Goal: Information Seeking & Learning: Learn about a topic

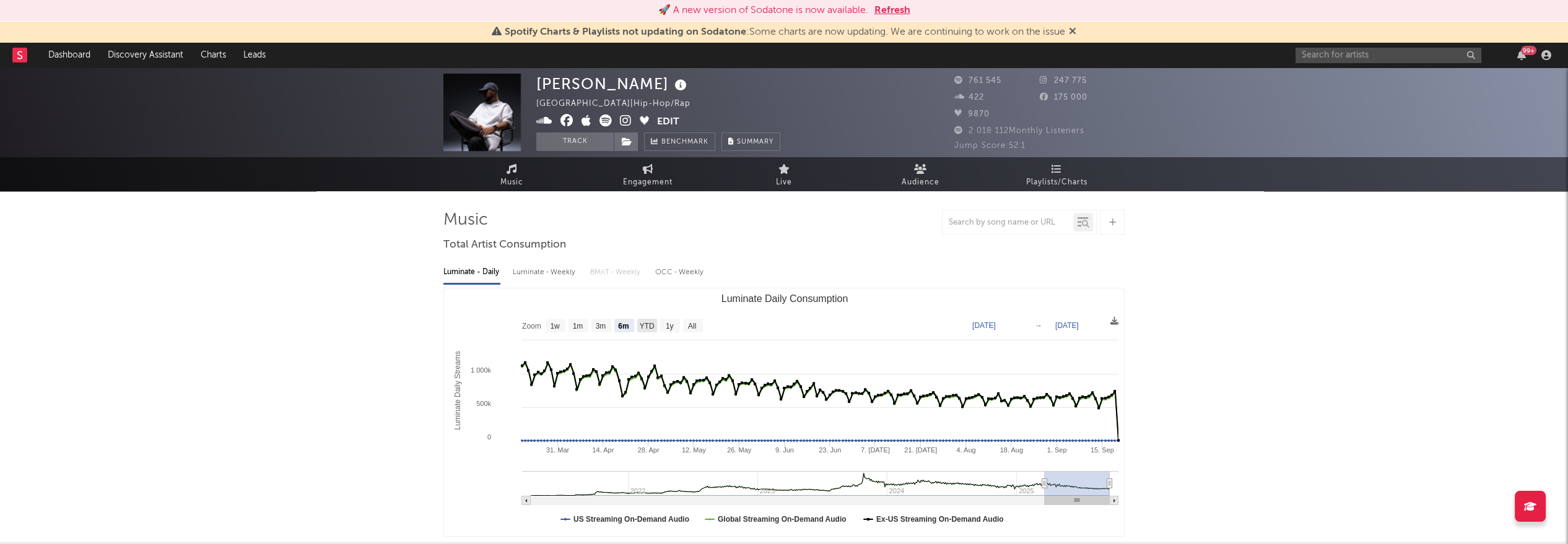
click at [648, 325] on text "YTD" at bounding box center [646, 326] width 14 height 9
select select "YTD"
type input "[DATE]"
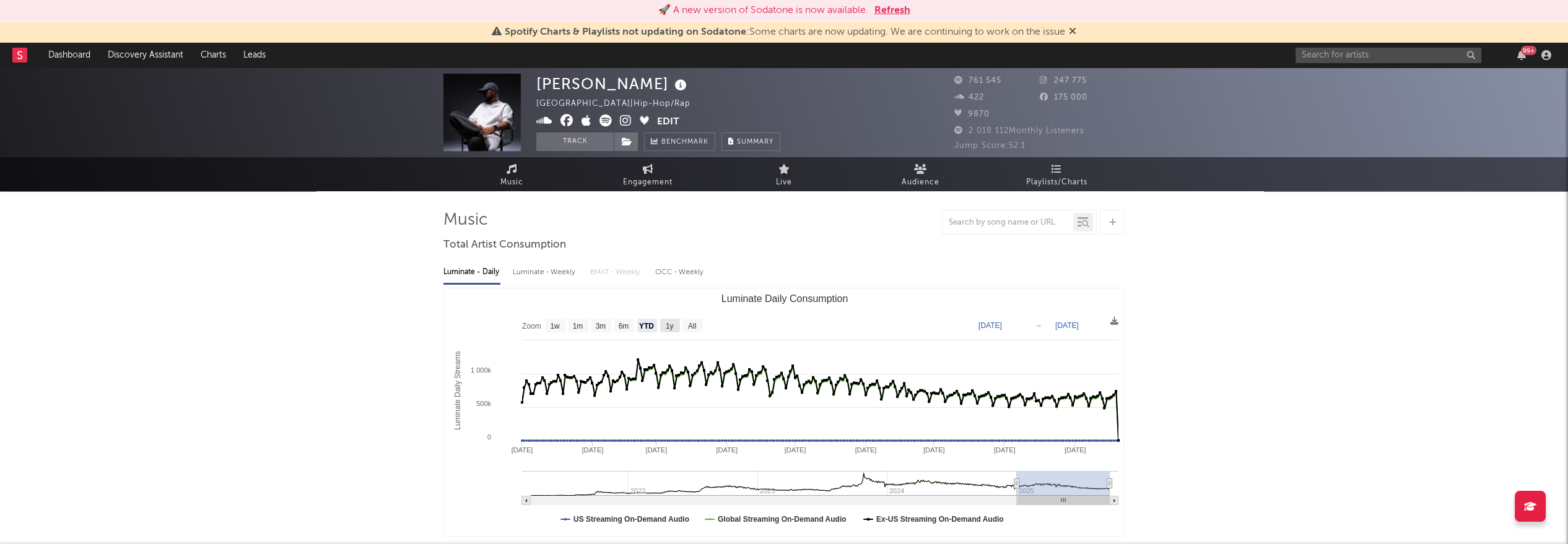
click at [668, 324] on text "1y" at bounding box center [670, 326] width 8 height 9
select select "1y"
type input "[DATE]"
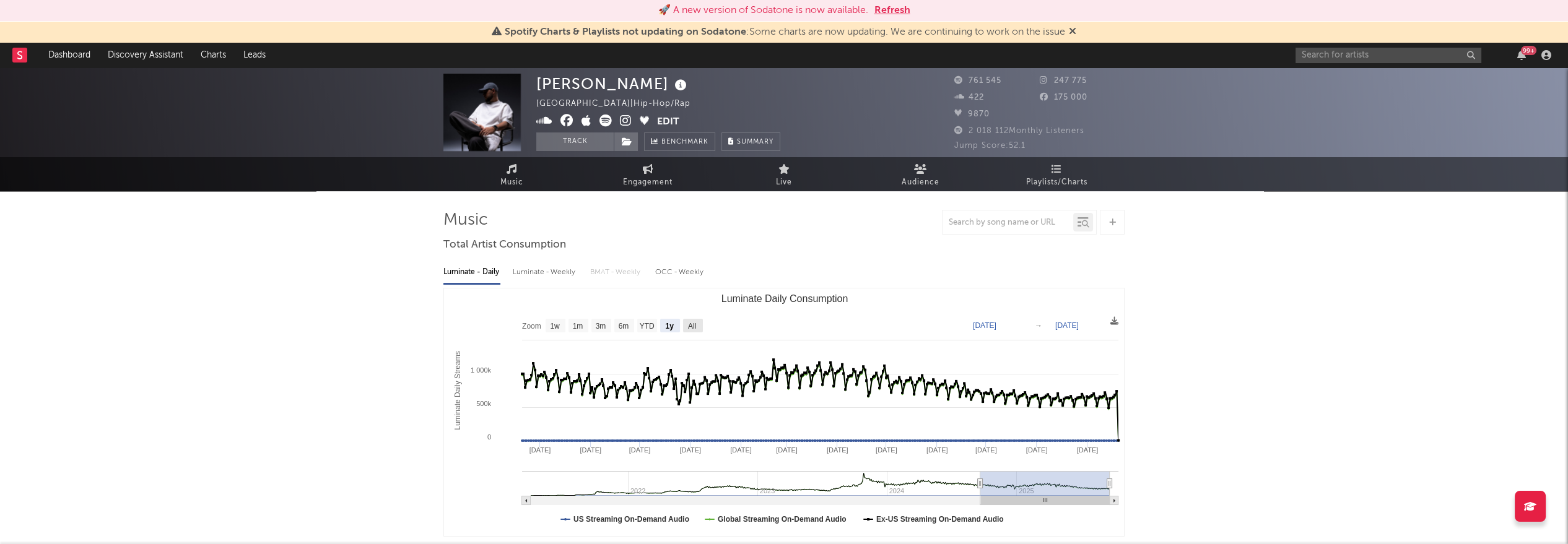
click at [693, 324] on text "All" at bounding box center [692, 326] width 8 height 9
select select "All"
type input "[DATE]"
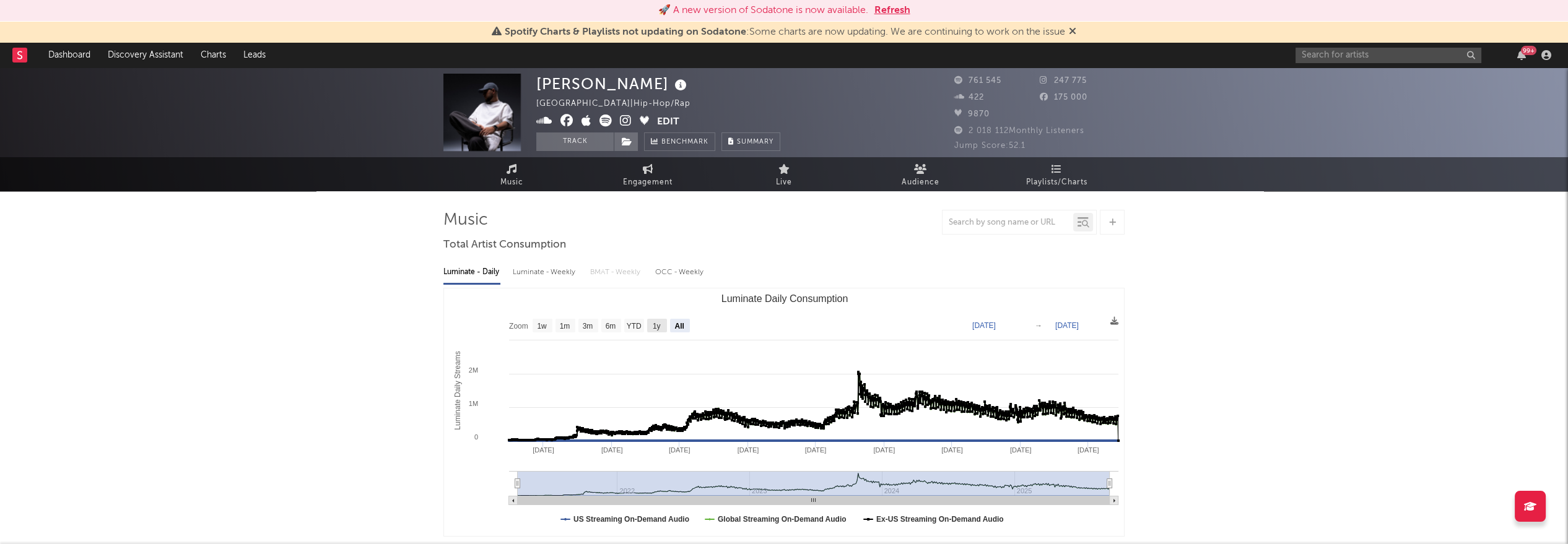
click at [657, 327] on text "1y" at bounding box center [656, 326] width 8 height 9
select select "1y"
type input "[DATE]"
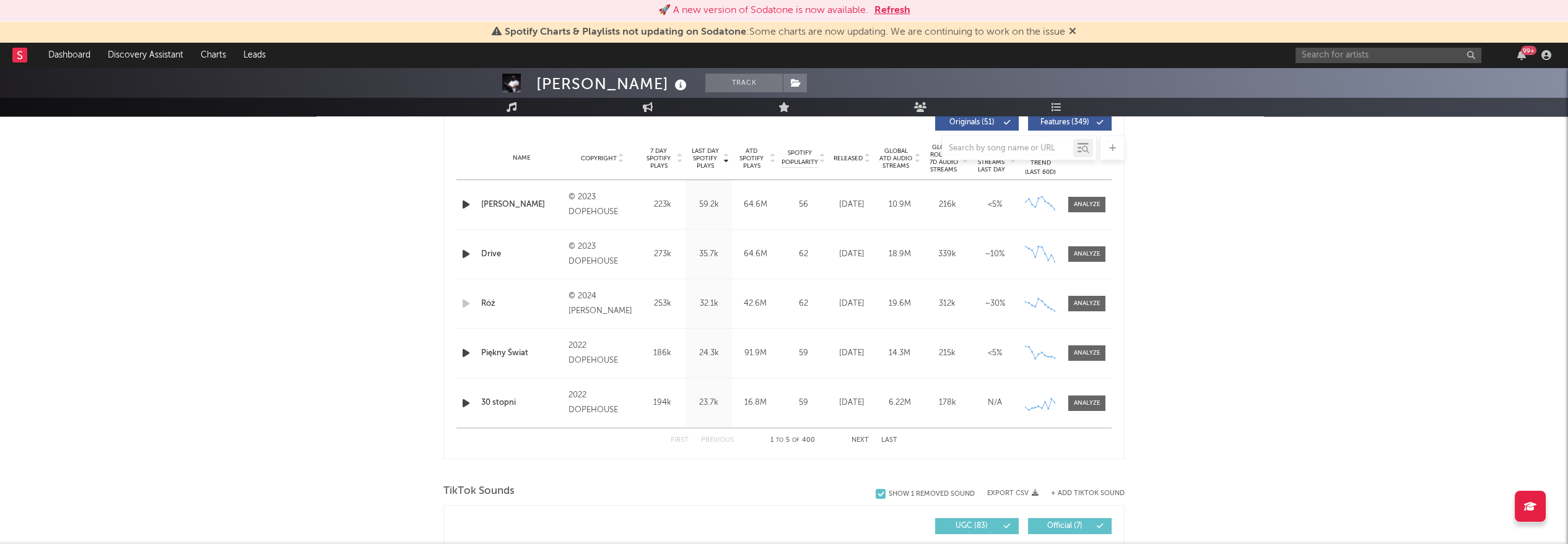
scroll to position [275, 0]
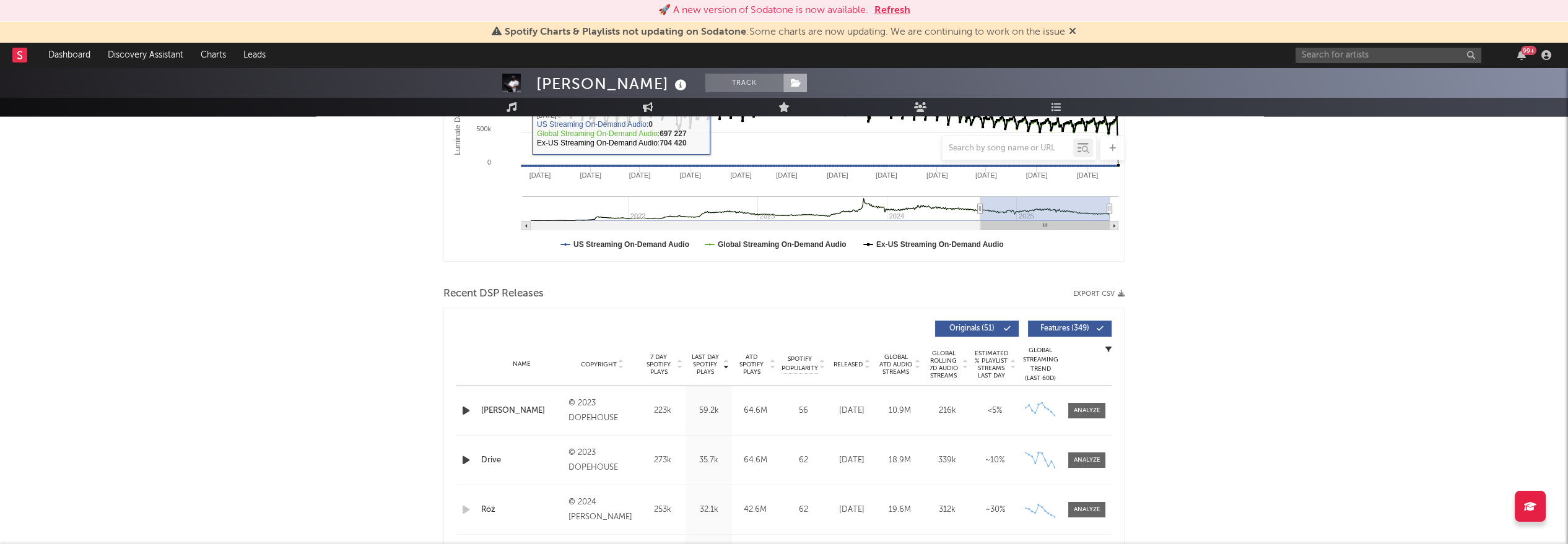
click at [790, 84] on icon at bounding box center [795, 82] width 11 height 9
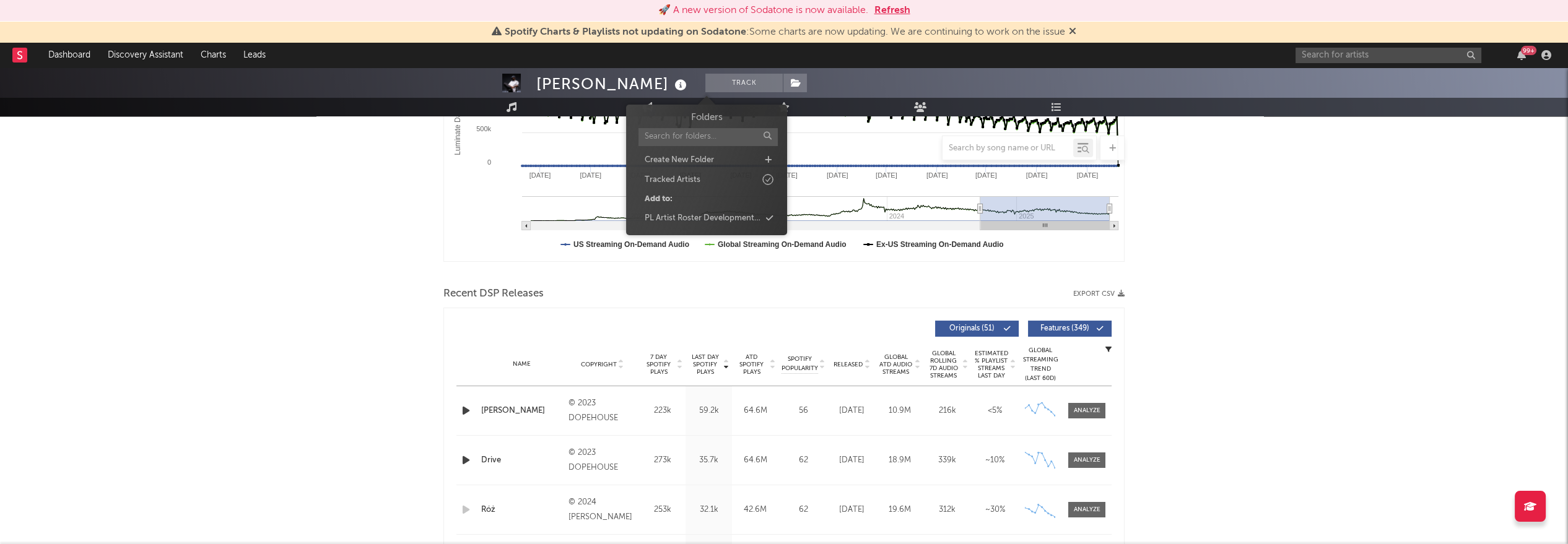
click at [813, 82] on div "[PERSON_NAME] Track [GEOGRAPHIC_DATA] | Hip-Hop/Rap Edit Track Benchmark Summar…" at bounding box center [784, 37] width 1568 height 90
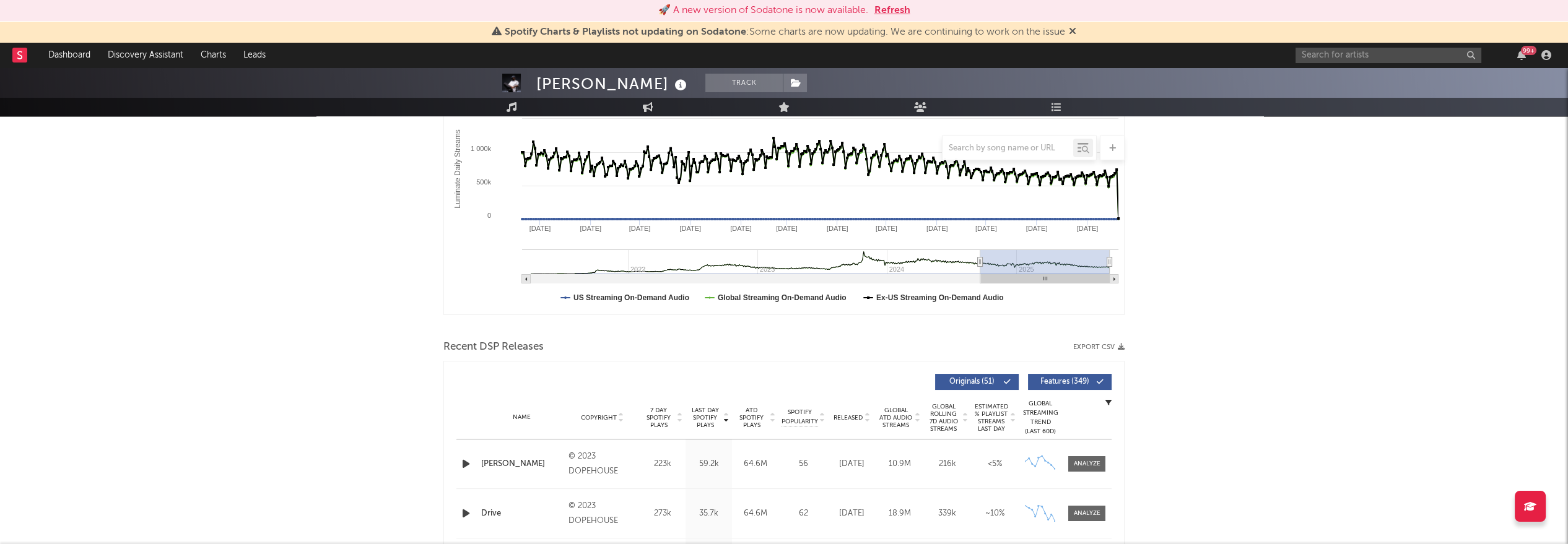
scroll to position [0, 0]
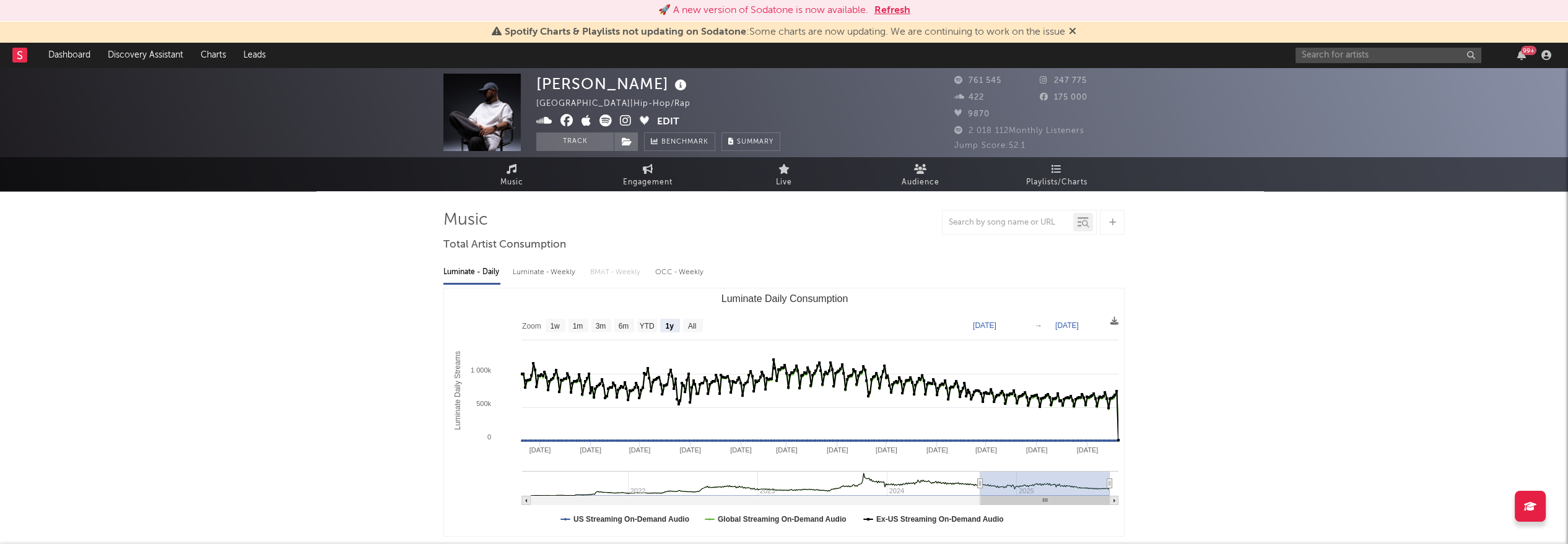
click at [894, 7] on button "Refresh" at bounding box center [892, 10] width 36 height 14
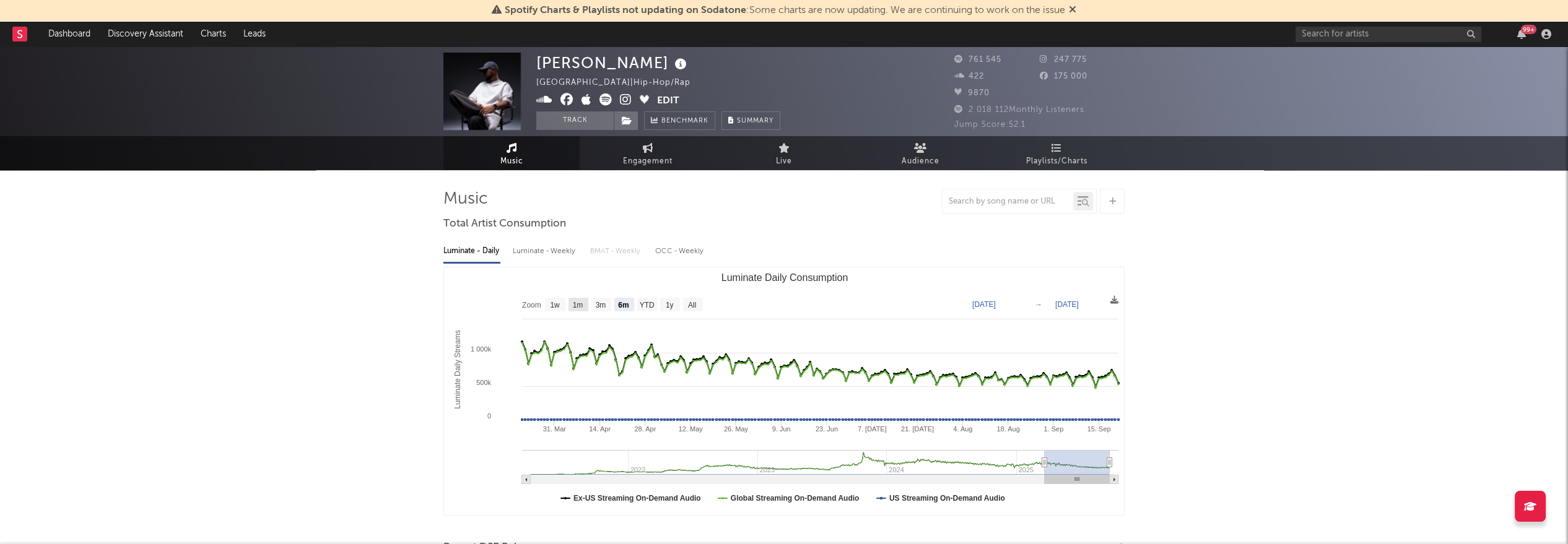
click at [574, 306] on text "1m" at bounding box center [578, 305] width 11 height 9
select select "1m"
type input "2025-08-21"
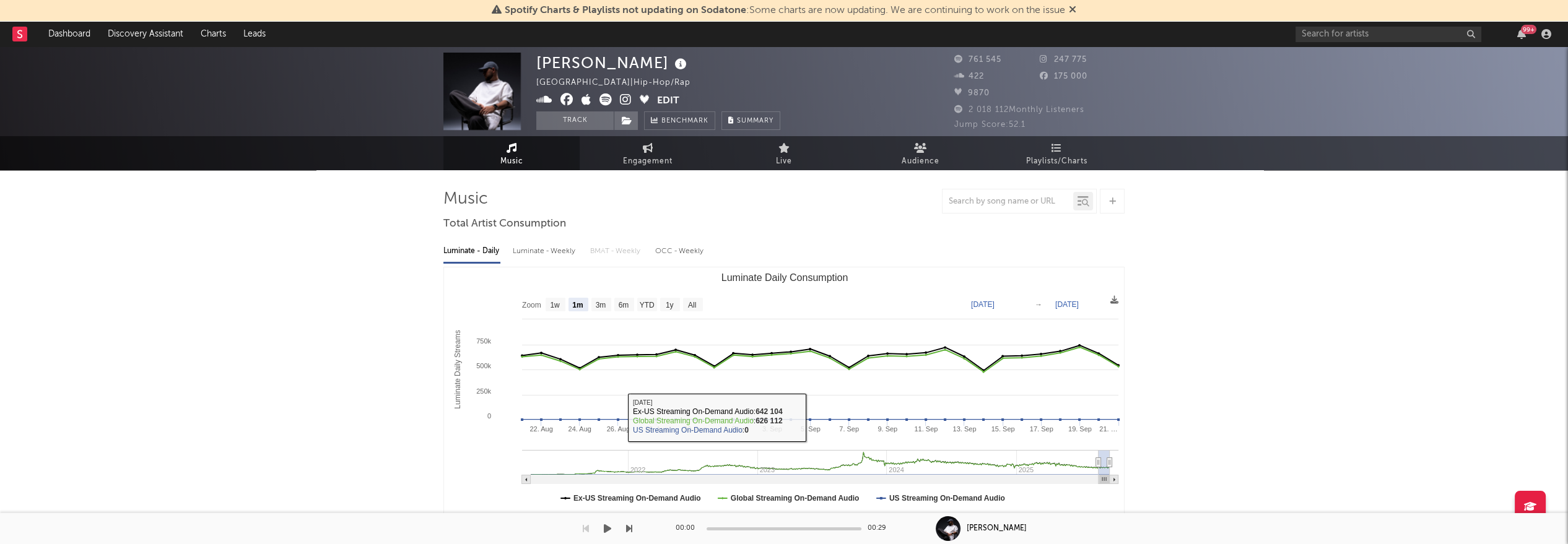
click at [797, 347] on icon "Luminate Daily Consumption" at bounding box center [811, 360] width 616 height 25
click at [1055, 351] on g "Luminate Daily Consumption" at bounding box center [810, 409] width 619 height 130
